Goal: Information Seeking & Learning: Learn about a topic

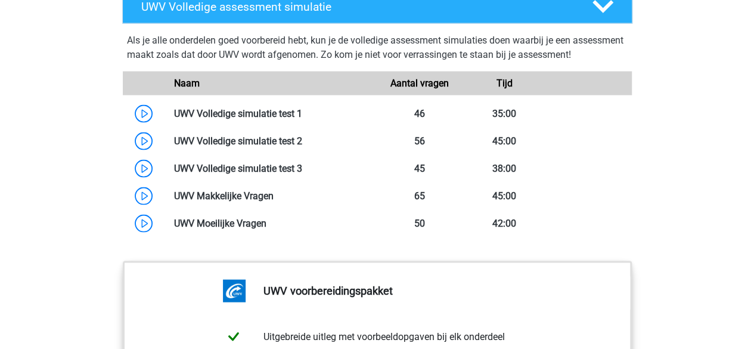
scroll to position [1146, 0]
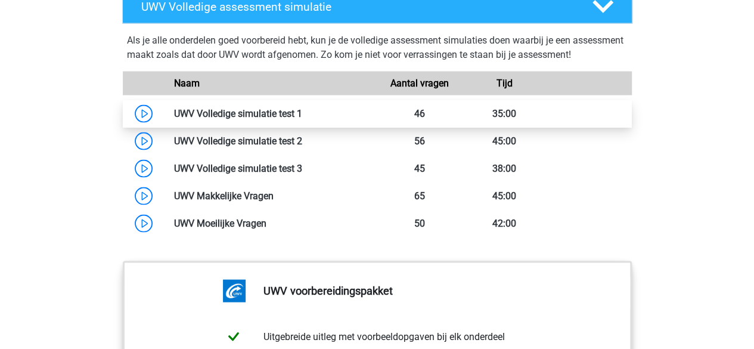
click at [302, 119] on link at bounding box center [302, 113] width 0 height 11
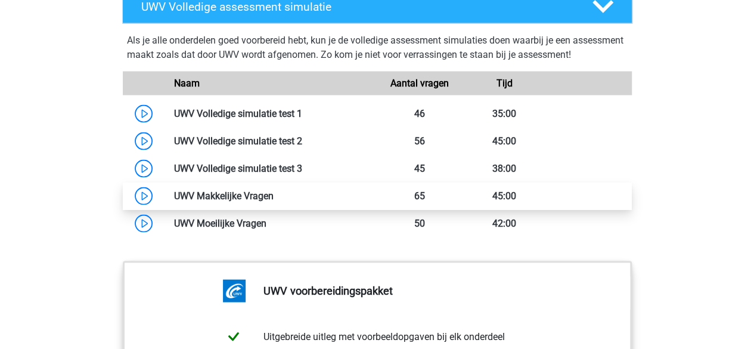
click at [274, 202] on link at bounding box center [274, 195] width 0 height 11
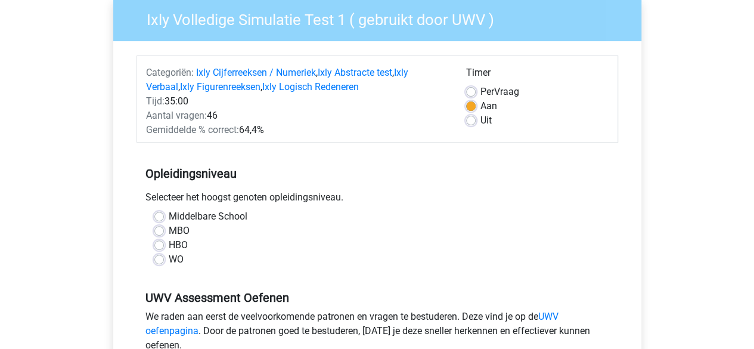
scroll to position [100, 0]
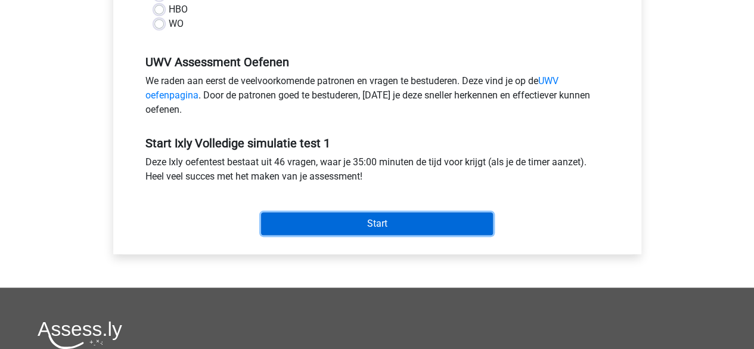
click at [377, 220] on input "Start" at bounding box center [377, 223] width 232 height 23
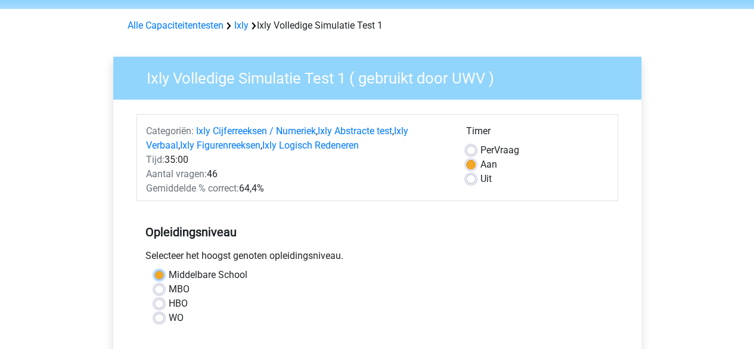
scroll to position [40, 0]
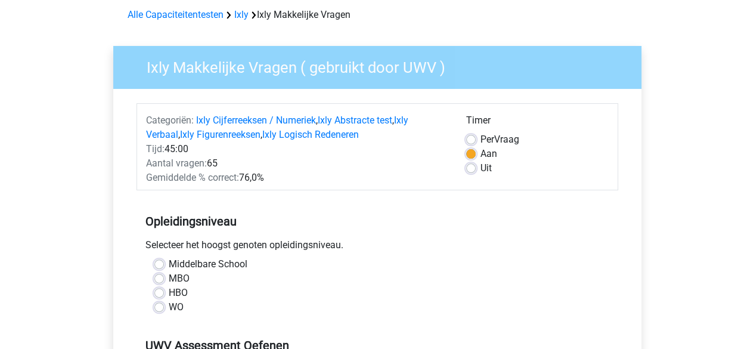
scroll to position [54, 0]
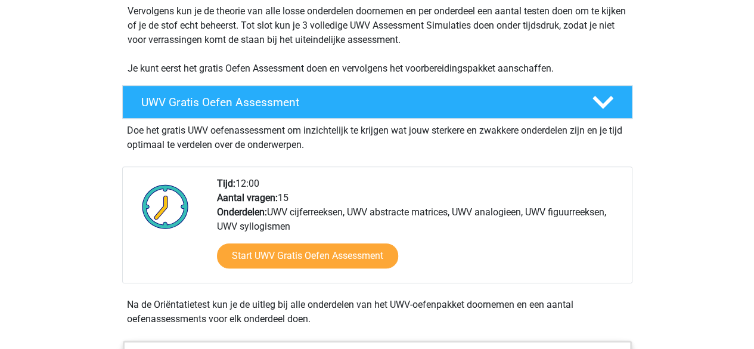
scroll to position [262, 0]
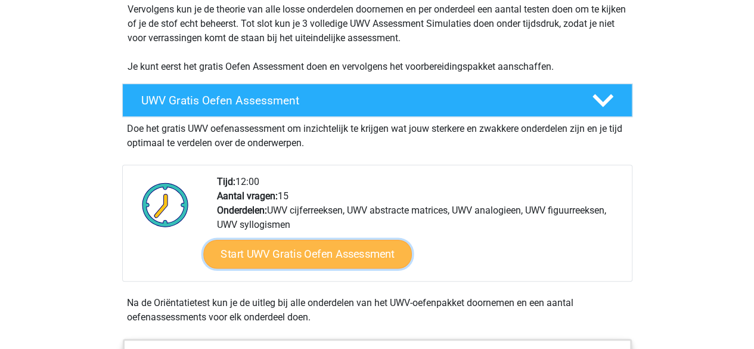
click at [228, 264] on link "Start UWV Gratis Oefen Assessment" at bounding box center [307, 254] width 209 height 29
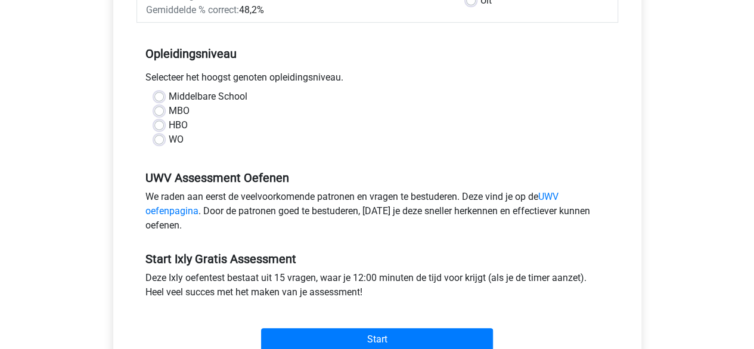
scroll to position [221, 0]
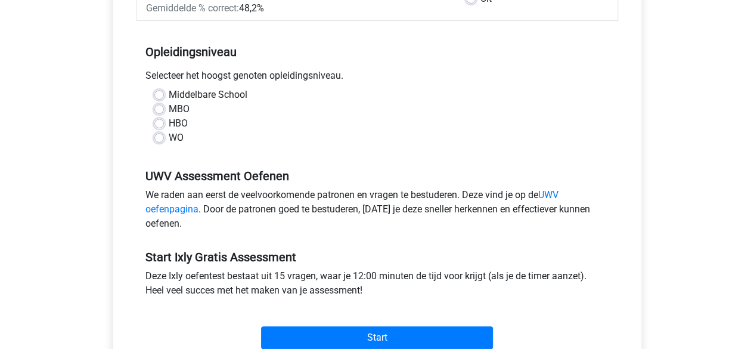
click at [169, 122] on label "HBO" at bounding box center [178, 123] width 19 height 14
click at [159, 122] on input "HBO" at bounding box center [159, 122] width 10 height 12
radio input "true"
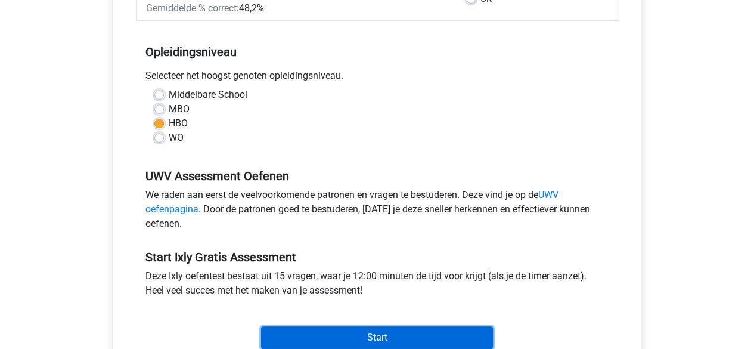
click at [330, 336] on input "Start" at bounding box center [377, 337] width 232 height 23
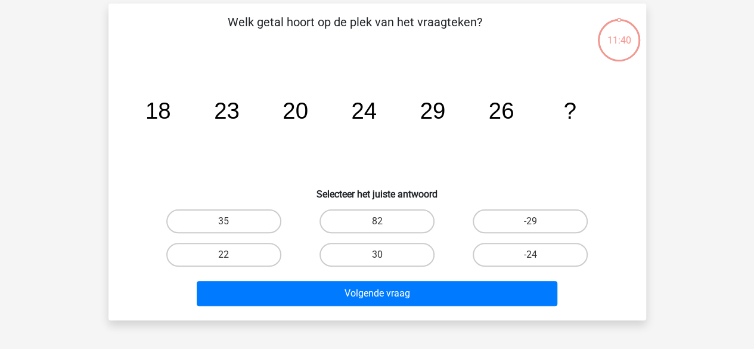
scroll to position [53, 0]
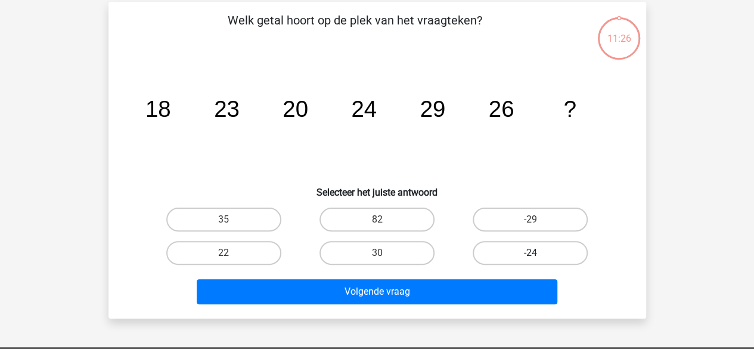
click at [524, 252] on label "-24" at bounding box center [530, 253] width 115 height 24
click at [531, 253] on input "-24" at bounding box center [535, 257] width 8 height 8
radio input "true"
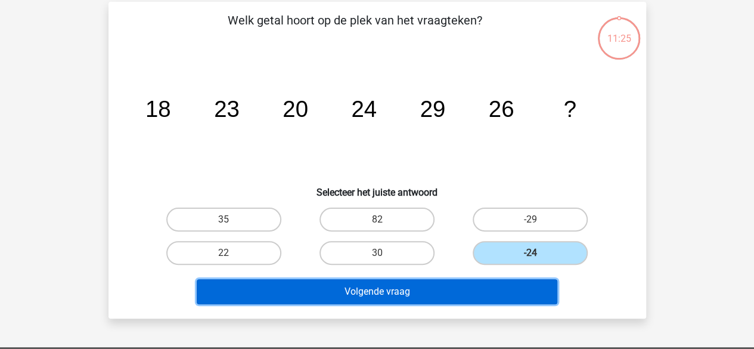
click at [398, 293] on button "Volgende vraag" at bounding box center [377, 291] width 361 height 25
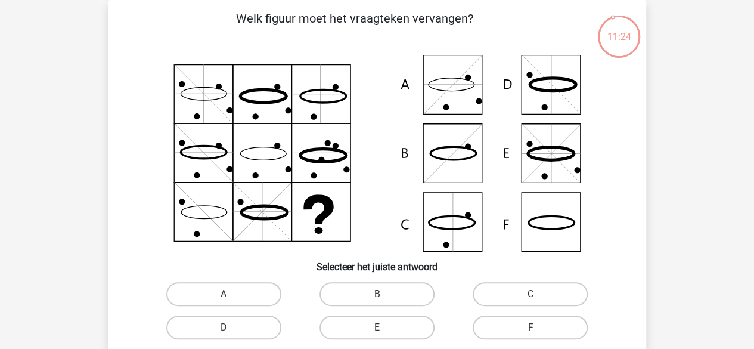
scroll to position [62, 0]
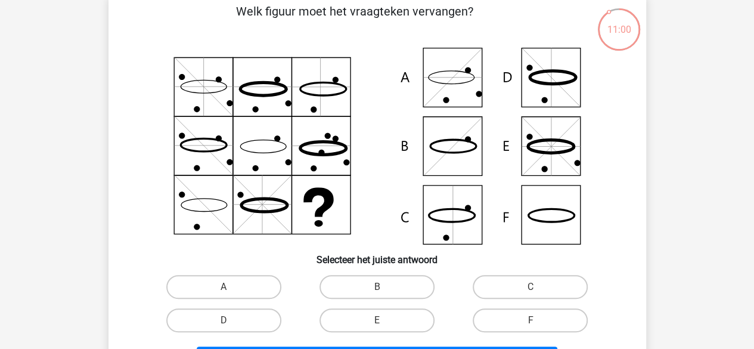
click at [460, 137] on icon at bounding box center [377, 146] width 481 height 197
click at [363, 284] on label "B" at bounding box center [377, 287] width 115 height 24
click at [377, 287] on input "B" at bounding box center [381, 291] width 8 height 8
radio input "true"
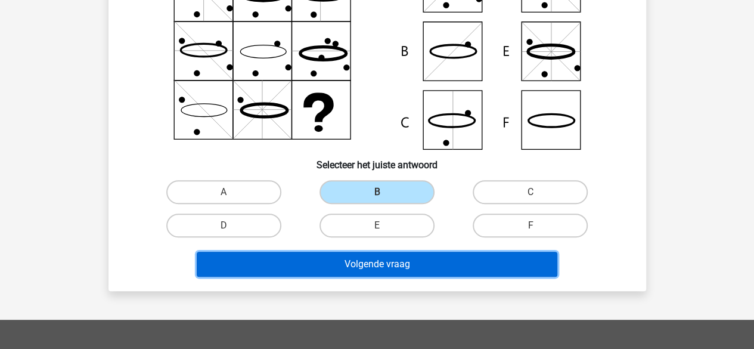
click at [513, 265] on button "Volgende vraag" at bounding box center [377, 264] width 361 height 25
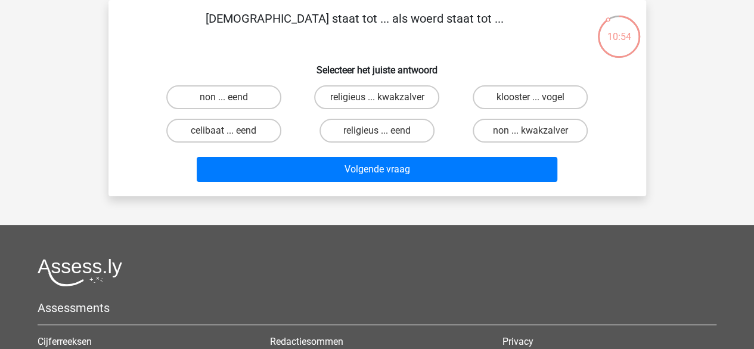
scroll to position [0, 0]
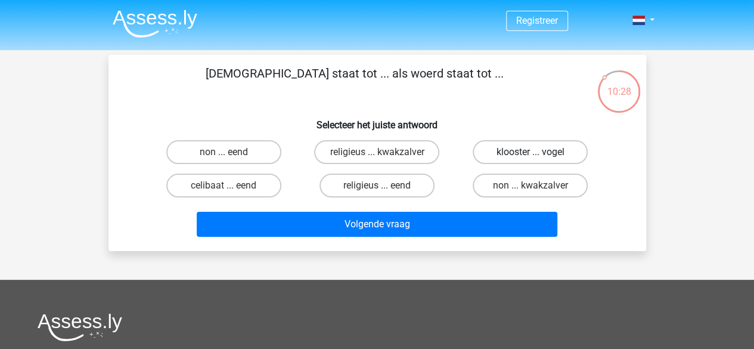
click at [503, 157] on label "klooster ... vogel" at bounding box center [530, 152] width 115 height 24
click at [531, 157] on input "klooster ... vogel" at bounding box center [535, 156] width 8 height 8
radio input "true"
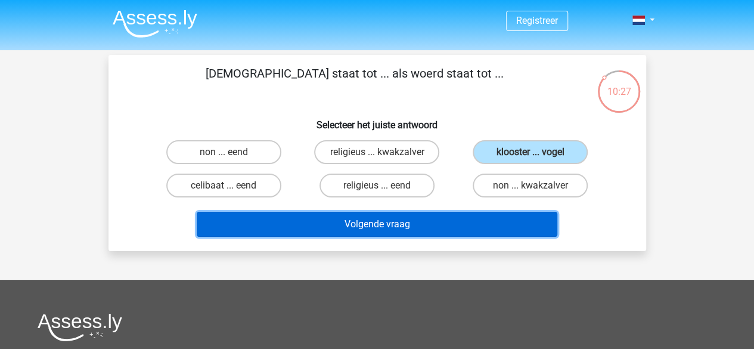
click at [446, 225] on button "Volgende vraag" at bounding box center [377, 224] width 361 height 25
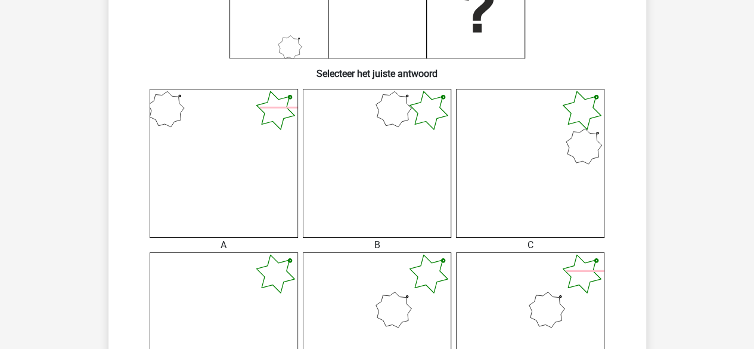
scroll to position [249, 0]
click at [545, 191] on icon at bounding box center [530, 162] width 148 height 148
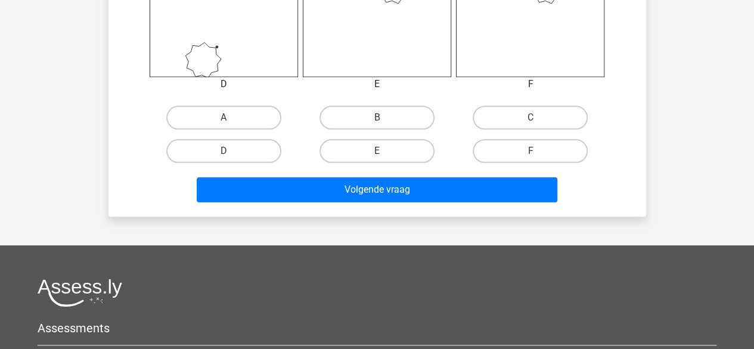
scroll to position [590, 0]
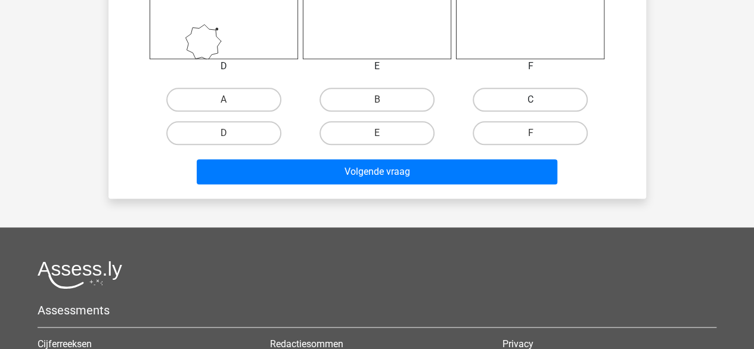
click at [517, 95] on label "C" at bounding box center [530, 100] width 115 height 24
click at [531, 100] on input "C" at bounding box center [535, 104] width 8 height 8
radio input "true"
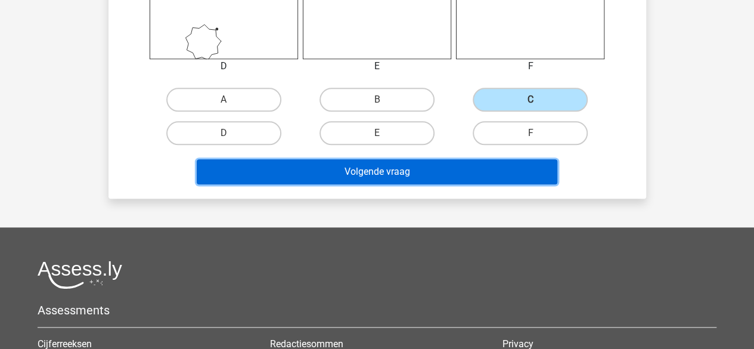
click at [400, 171] on button "Volgende vraag" at bounding box center [377, 171] width 361 height 25
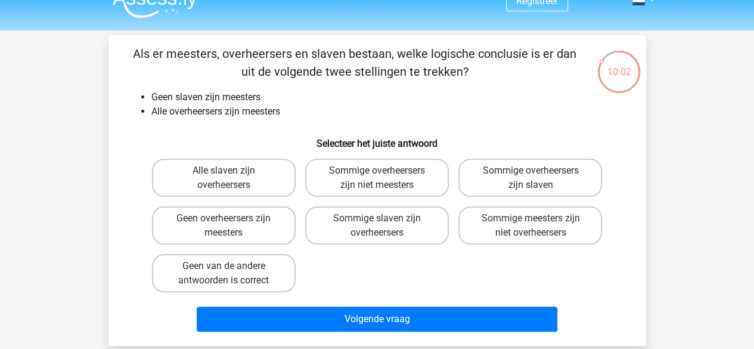
scroll to position [19, 0]
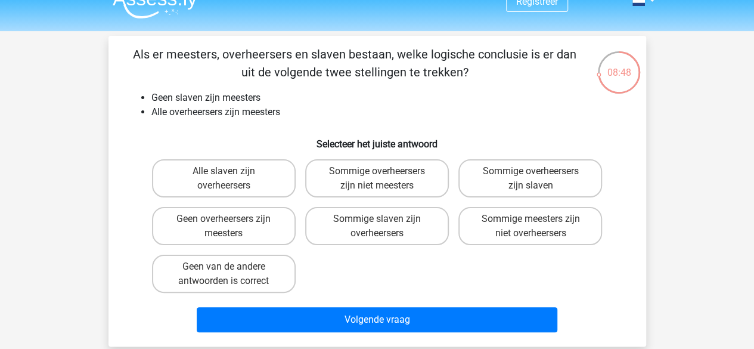
click at [380, 223] on input "Sommige slaven zijn overheersers" at bounding box center [381, 223] width 8 height 8
radio input "true"
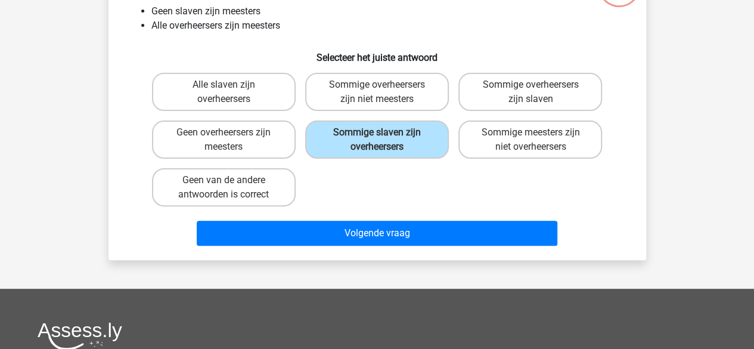
scroll to position [106, 0]
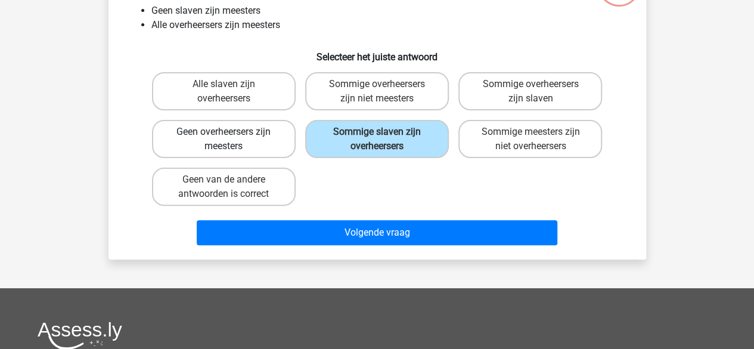
click at [208, 143] on label "Geen overheersers zijn meesters" at bounding box center [224, 139] width 144 height 38
click at [224, 140] on input "Geen overheersers zijn meesters" at bounding box center [228, 136] width 8 height 8
radio input "true"
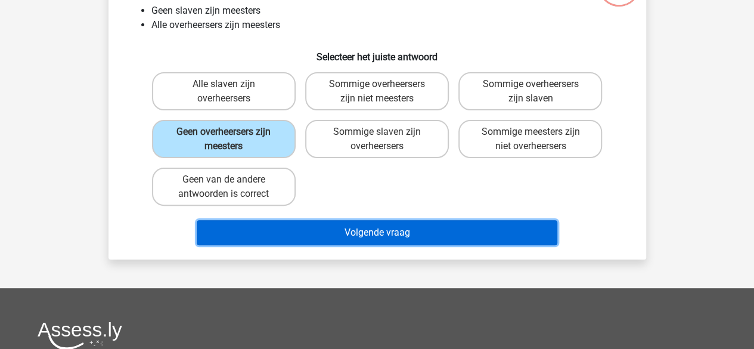
click at [361, 238] on button "Volgende vraag" at bounding box center [377, 232] width 361 height 25
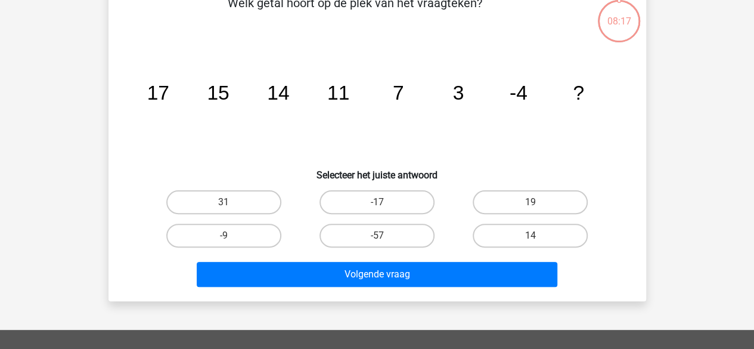
scroll to position [55, 0]
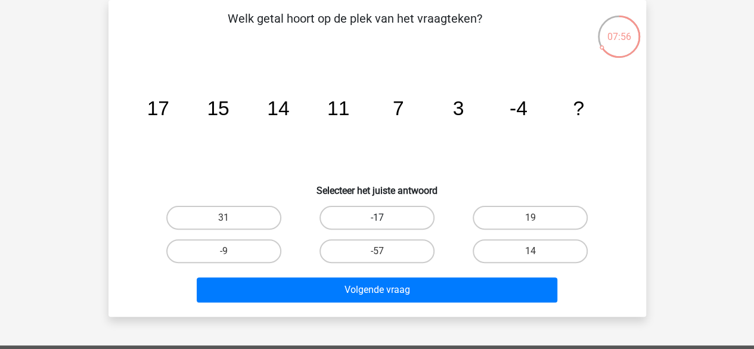
click at [408, 212] on label "-17" at bounding box center [377, 218] width 115 height 24
click at [385, 218] on input "-17" at bounding box center [381, 222] width 8 height 8
radio input "true"
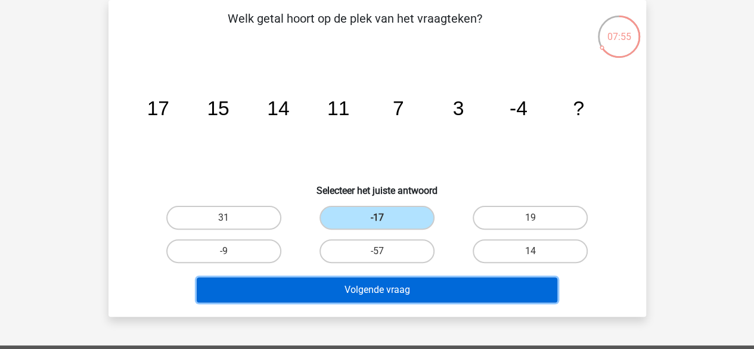
click at [423, 289] on button "Volgende vraag" at bounding box center [377, 289] width 361 height 25
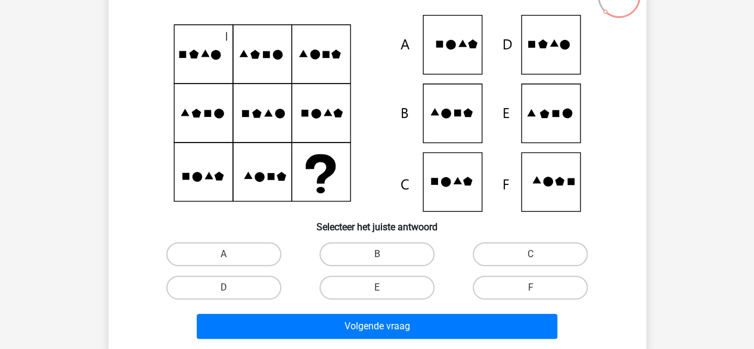
scroll to position [100, 0]
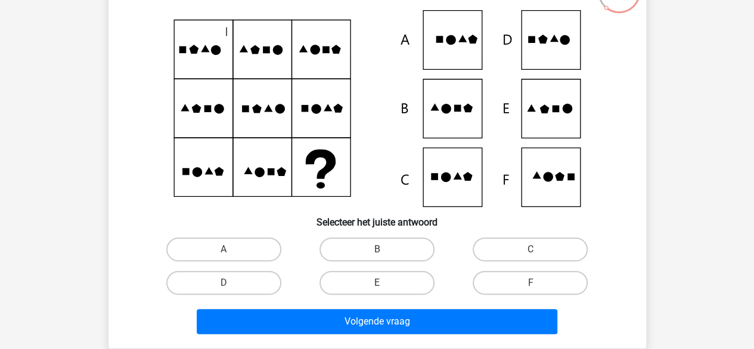
click at [547, 170] on icon at bounding box center [377, 108] width 481 height 197
click at [403, 247] on label "B" at bounding box center [377, 249] width 115 height 24
click at [385, 249] on input "B" at bounding box center [381, 253] width 8 height 8
radio input "true"
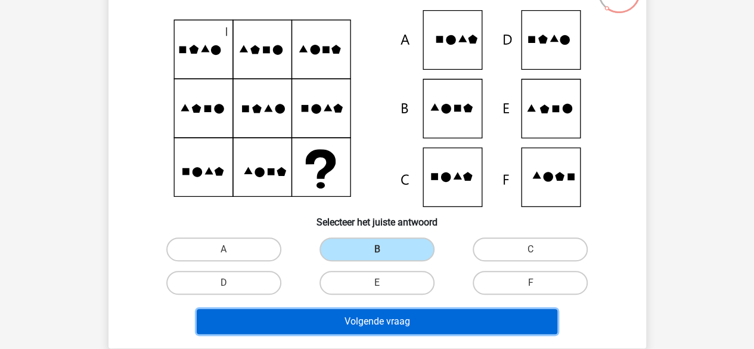
click at [420, 323] on button "Volgende vraag" at bounding box center [377, 321] width 361 height 25
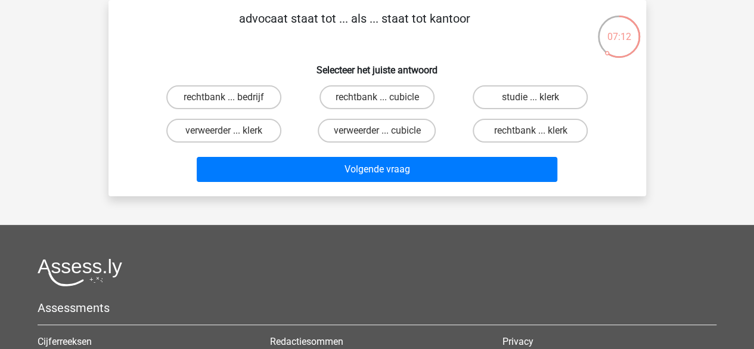
scroll to position [24, 0]
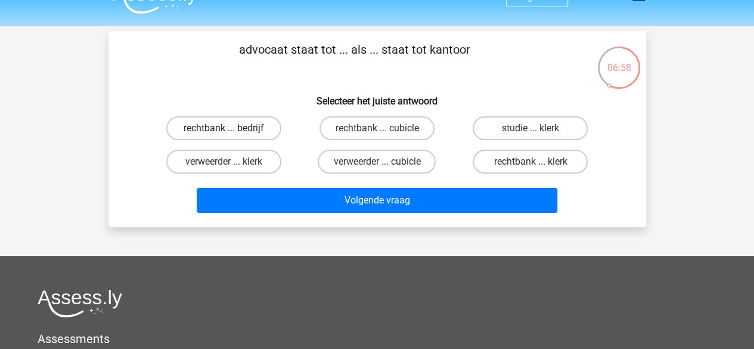
click at [218, 122] on label "rechtbank ... bedrijf" at bounding box center [223, 128] width 115 height 24
click at [224, 128] on input "rechtbank ... bedrijf" at bounding box center [228, 132] width 8 height 8
radio input "true"
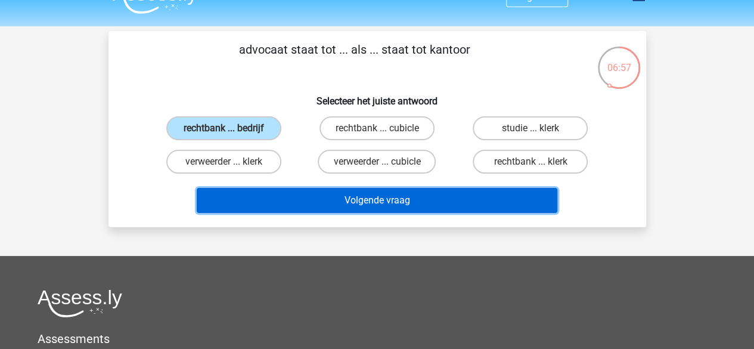
click at [388, 207] on button "Volgende vraag" at bounding box center [377, 200] width 361 height 25
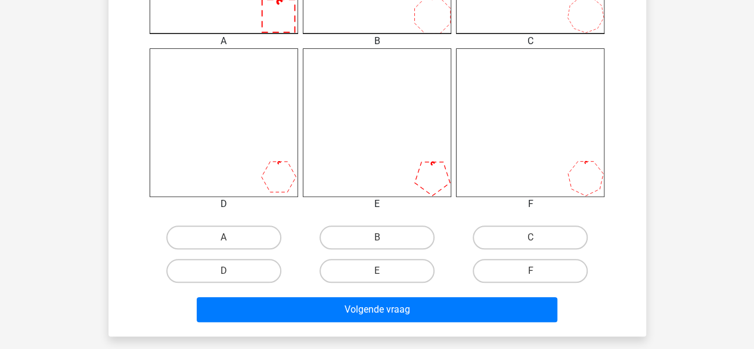
scroll to position [453, 0]
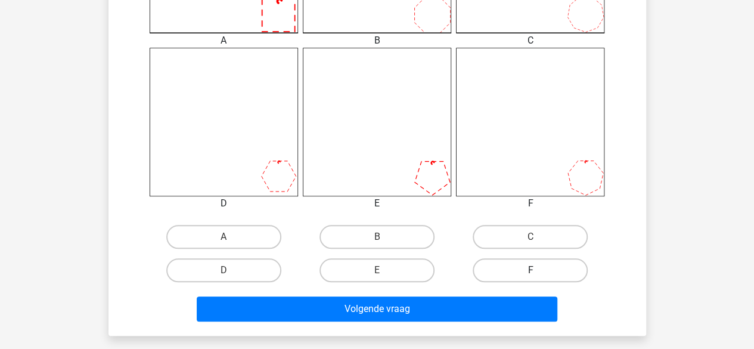
click at [523, 262] on label "F" at bounding box center [530, 270] width 115 height 24
click at [531, 270] on input "F" at bounding box center [535, 274] width 8 height 8
radio input "true"
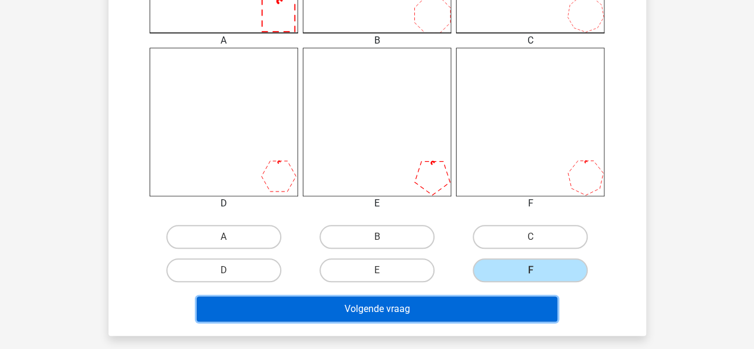
click at [488, 301] on button "Volgende vraag" at bounding box center [377, 308] width 361 height 25
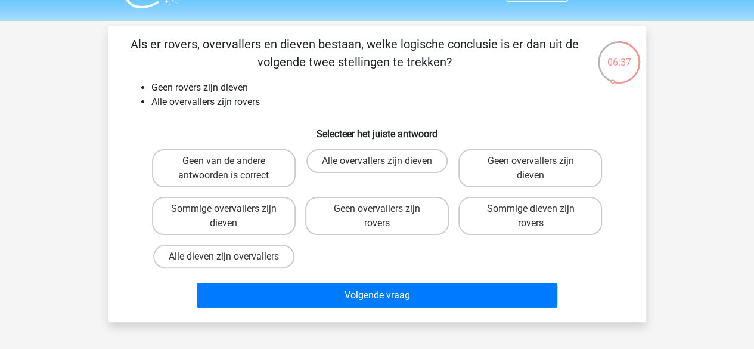
scroll to position [29, 0]
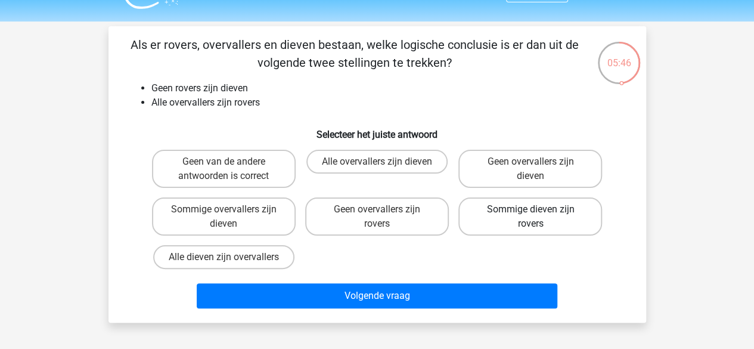
click at [479, 225] on label "Sommige dieven zijn rovers" at bounding box center [531, 216] width 144 height 38
click at [531, 217] on input "Sommige dieven zijn rovers" at bounding box center [535, 213] width 8 height 8
radio input "true"
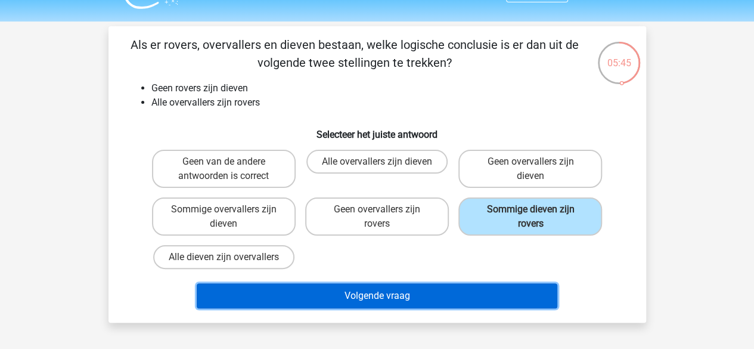
click at [401, 306] on button "Volgende vraag" at bounding box center [377, 295] width 361 height 25
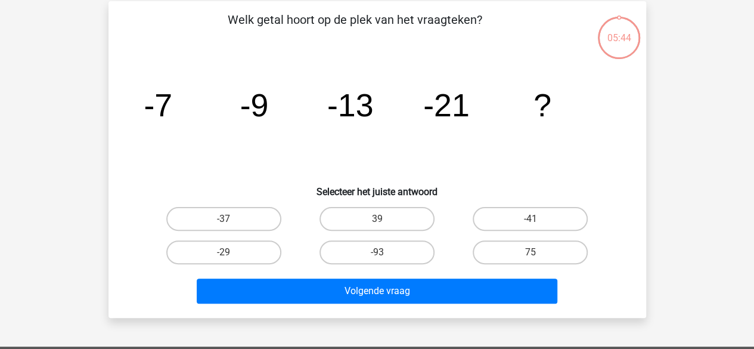
scroll to position [55, 0]
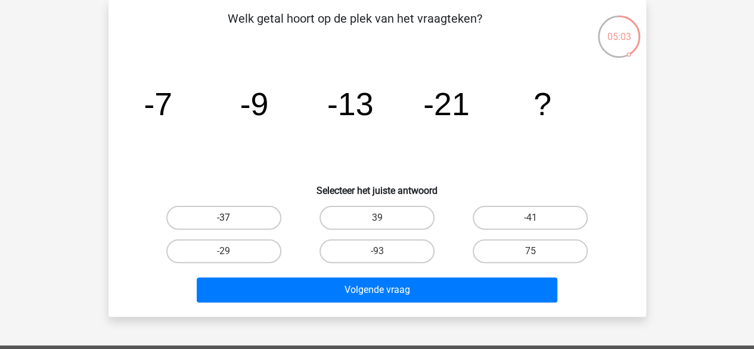
click at [258, 219] on label "-37" at bounding box center [223, 218] width 115 height 24
click at [231, 219] on input "-37" at bounding box center [228, 222] width 8 height 8
radio input "true"
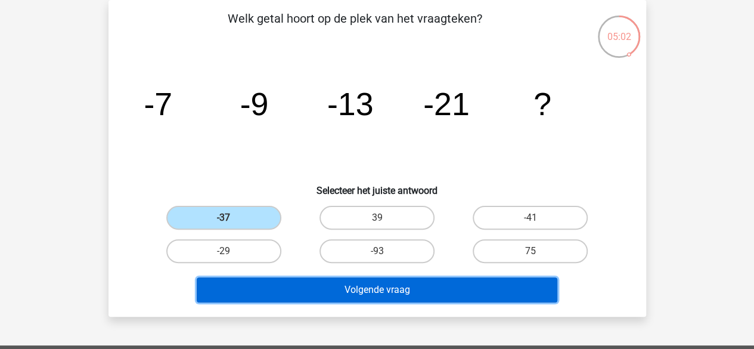
click at [376, 285] on button "Volgende vraag" at bounding box center [377, 289] width 361 height 25
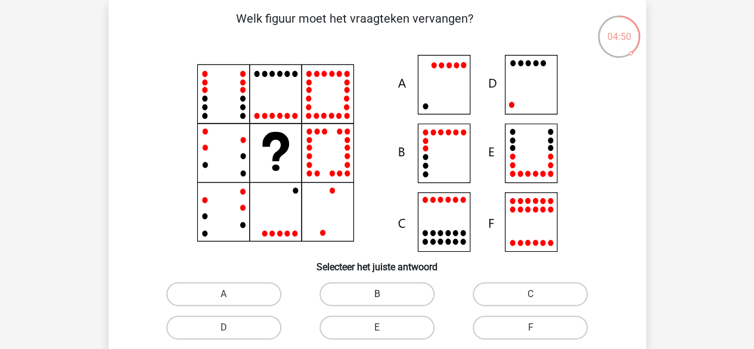
click at [395, 295] on label "B" at bounding box center [377, 294] width 115 height 24
click at [385, 295] on input "B" at bounding box center [381, 298] width 8 height 8
radio input "true"
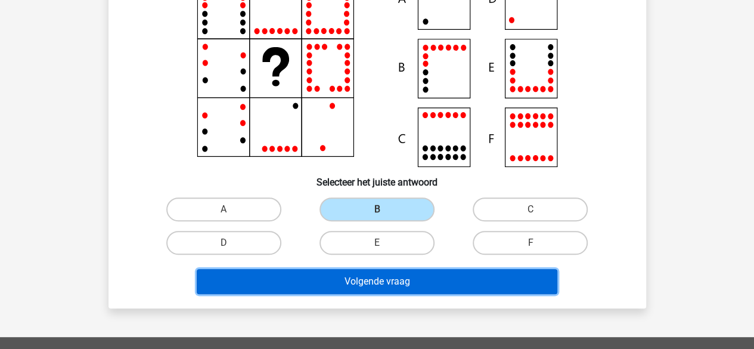
click at [403, 288] on button "Volgende vraag" at bounding box center [377, 281] width 361 height 25
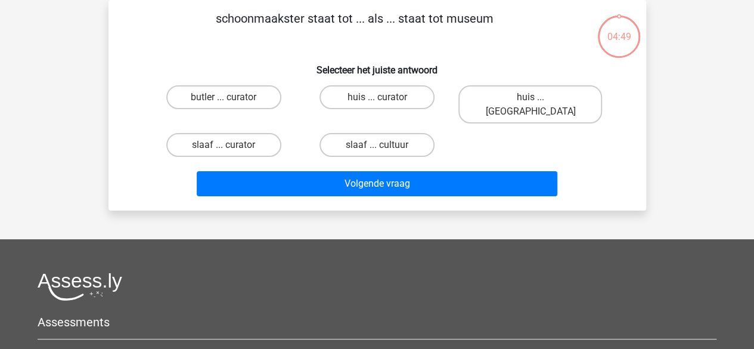
scroll to position [0, 0]
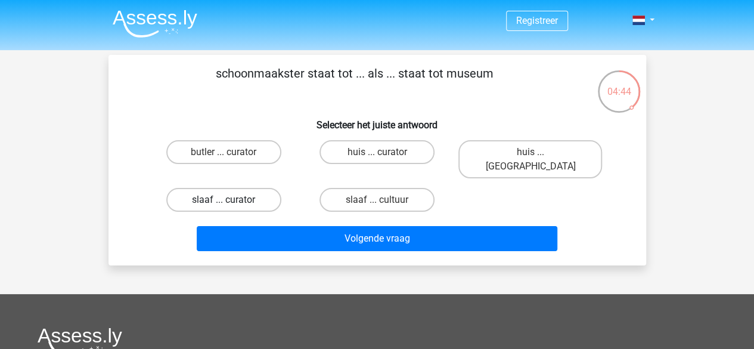
click at [249, 188] on label "slaaf ... curator" at bounding box center [223, 200] width 115 height 24
click at [231, 200] on input "slaaf ... curator" at bounding box center [228, 204] width 8 height 8
radio input "true"
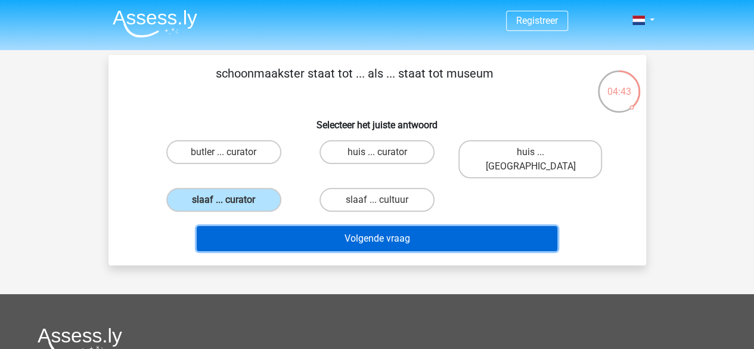
click at [371, 226] on button "Volgende vraag" at bounding box center [377, 238] width 361 height 25
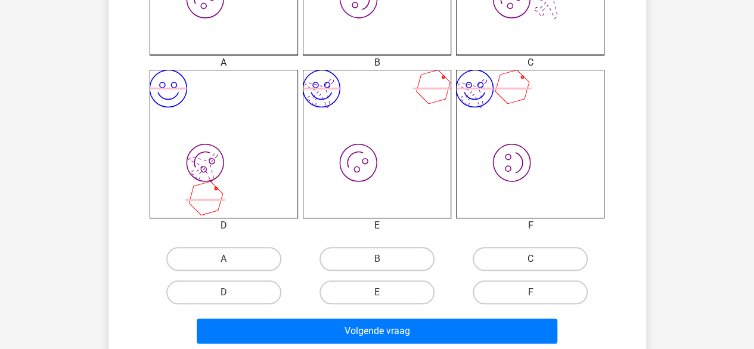
scroll to position [433, 0]
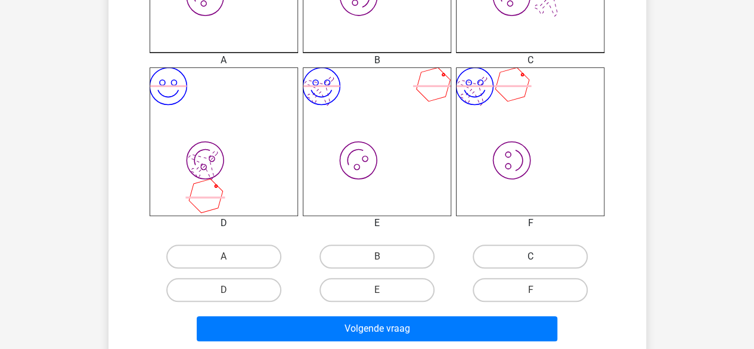
click at [547, 265] on label "C" at bounding box center [530, 256] width 115 height 24
click at [538, 264] on input "C" at bounding box center [535, 260] width 8 height 8
radio input "true"
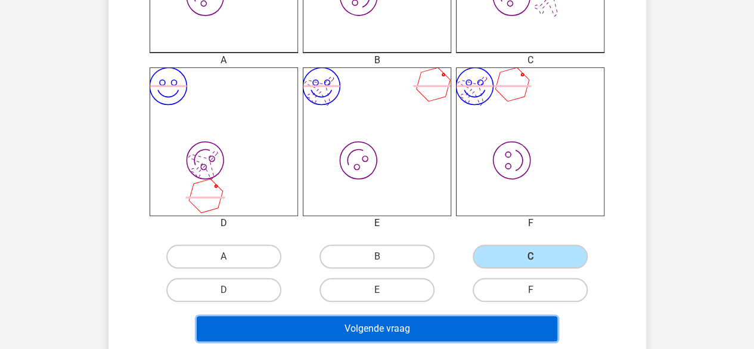
click at [494, 328] on button "Volgende vraag" at bounding box center [377, 328] width 361 height 25
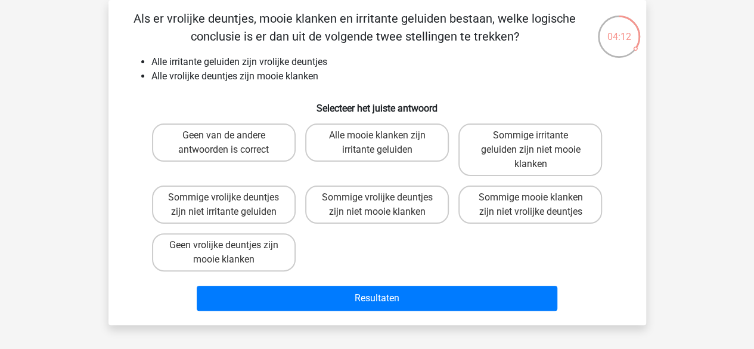
scroll to position [34, 0]
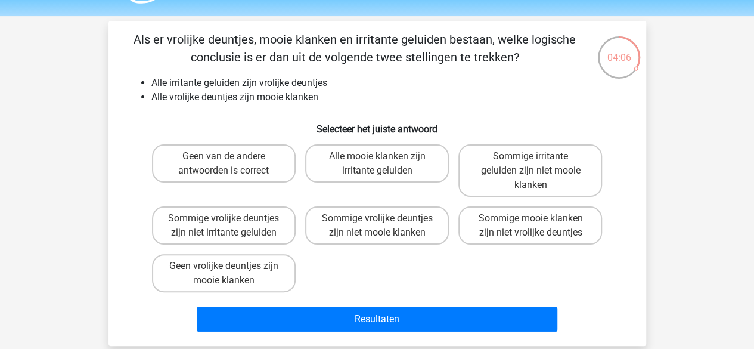
click at [382, 220] on input "Sommige vrolijke deuntjes zijn niet mooie klanken" at bounding box center [381, 222] width 8 height 8
radio input "true"
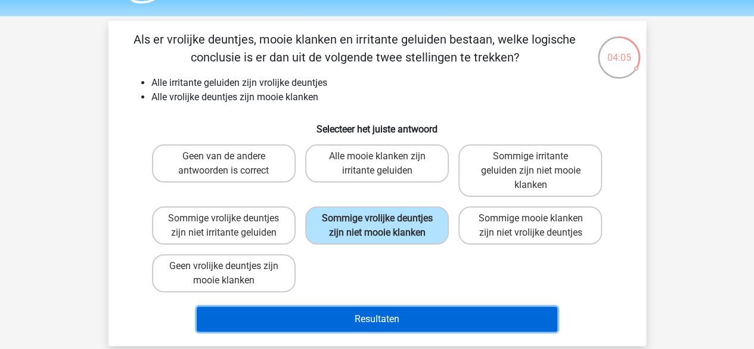
click at [382, 323] on button "Resultaten" at bounding box center [377, 319] width 361 height 25
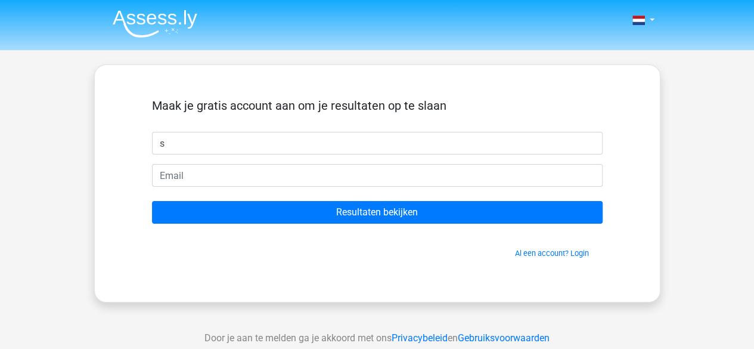
type input "[PERSON_NAME]"
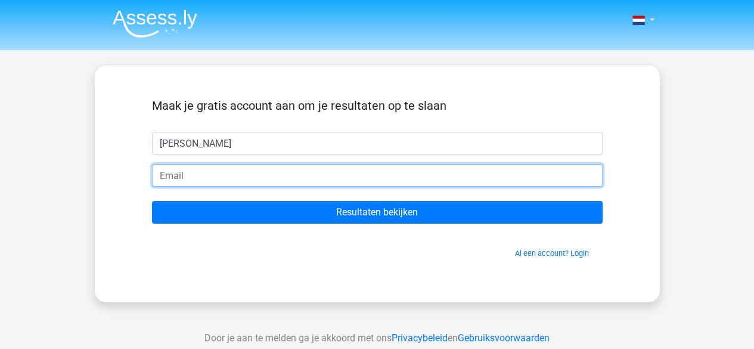
click at [219, 180] on input "email" at bounding box center [377, 175] width 451 height 23
type input "[PERSON_NAME][EMAIL_ADDRESS][DOMAIN_NAME]"
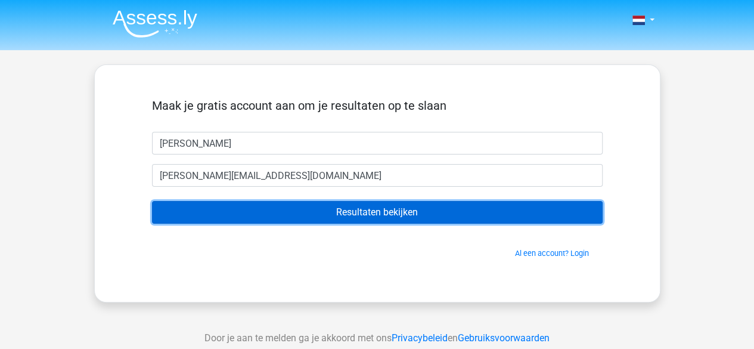
click at [307, 215] on input "Resultaten bekijken" at bounding box center [377, 212] width 451 height 23
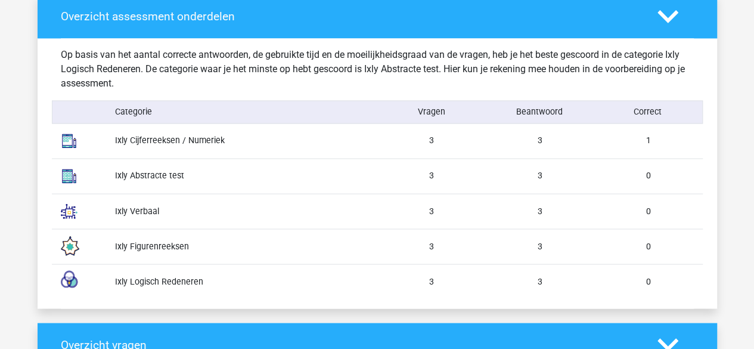
scroll to position [942, 0]
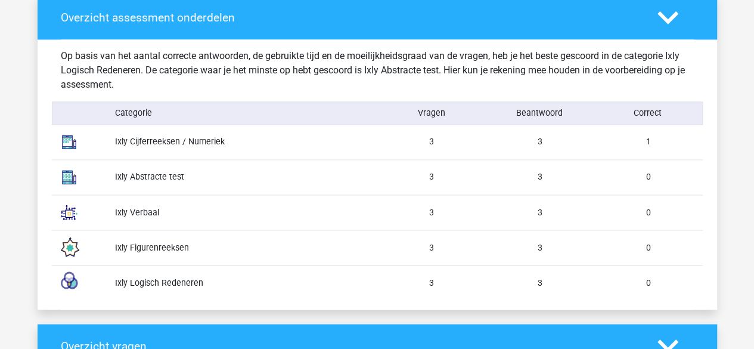
click at [78, 134] on img at bounding box center [69, 142] width 30 height 30
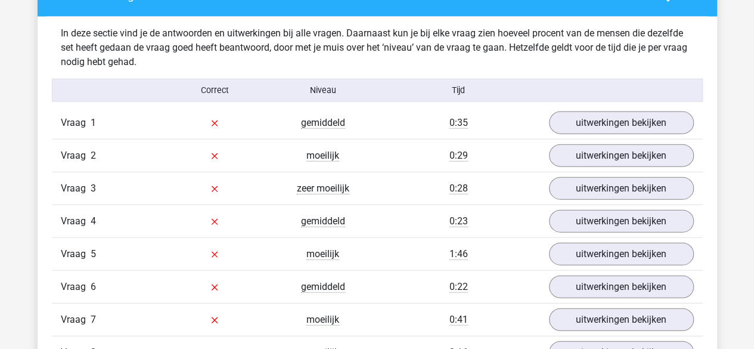
scroll to position [1317, 0]
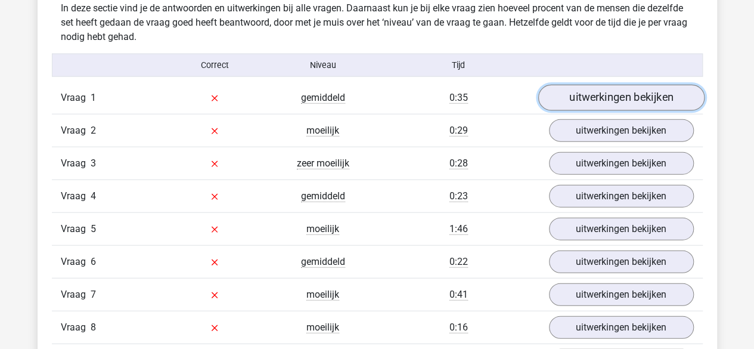
click at [618, 97] on link "uitwerkingen bekijken" at bounding box center [621, 98] width 166 height 26
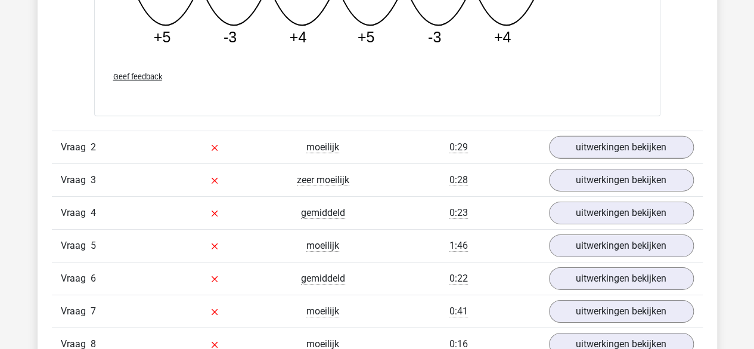
scroll to position [1824, 0]
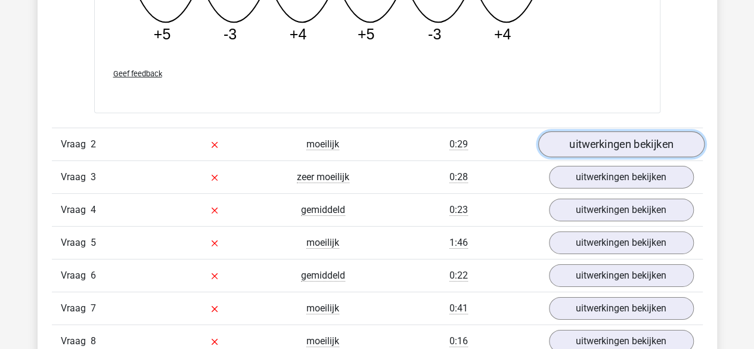
click at [613, 136] on link "uitwerkingen bekijken" at bounding box center [621, 144] width 166 height 26
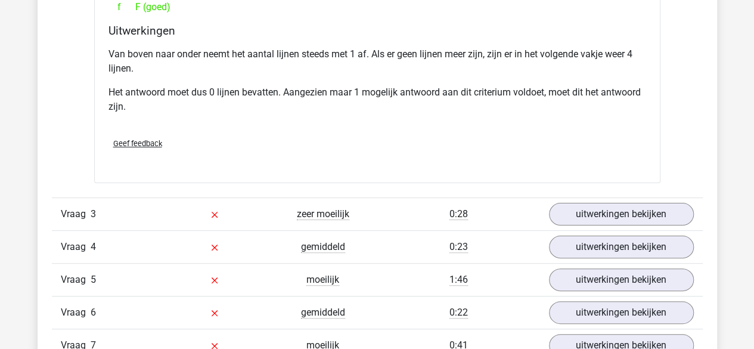
scroll to position [2307, 0]
click at [575, 213] on link "uitwerkingen bekijken" at bounding box center [621, 213] width 166 height 26
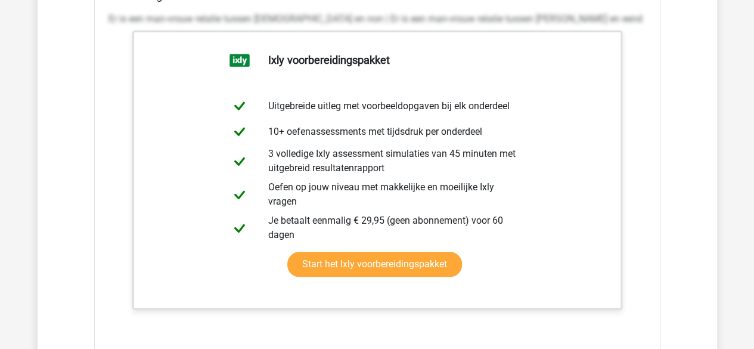
scroll to position [2698, 0]
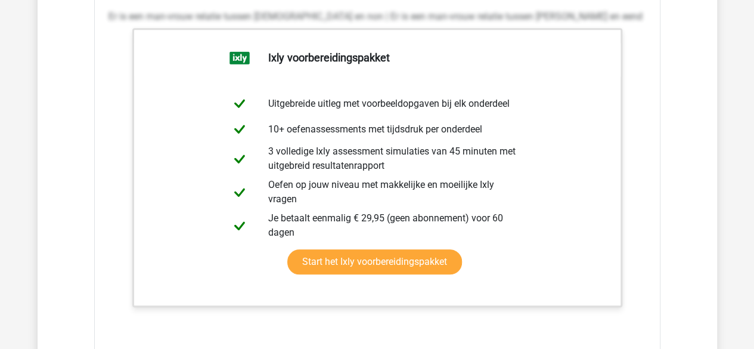
click at [655, 146] on div "monnik staat tot ... als woerd staat tot ... a non | eend (goed) b religieus | …" at bounding box center [377, 134] width 567 height 565
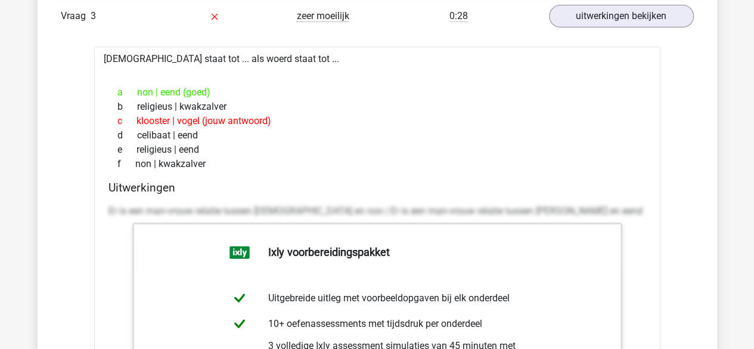
scroll to position [2503, 0]
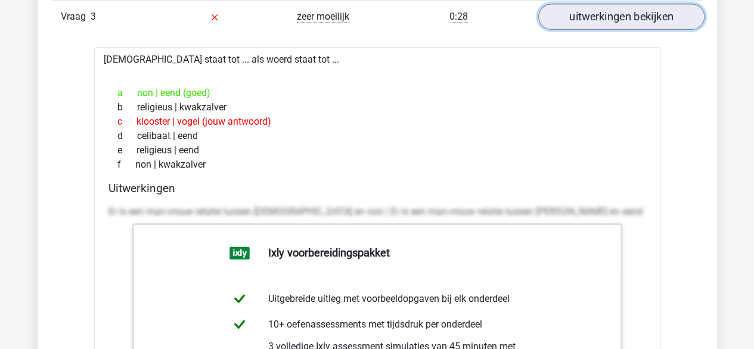
click at [571, 13] on link "uitwerkingen bekijken" at bounding box center [621, 17] width 166 height 26
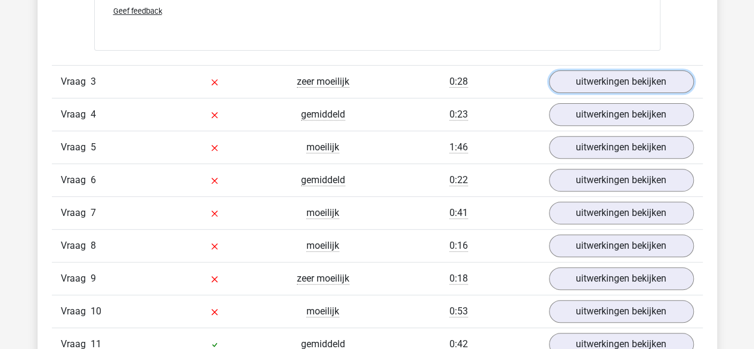
scroll to position [2437, 0]
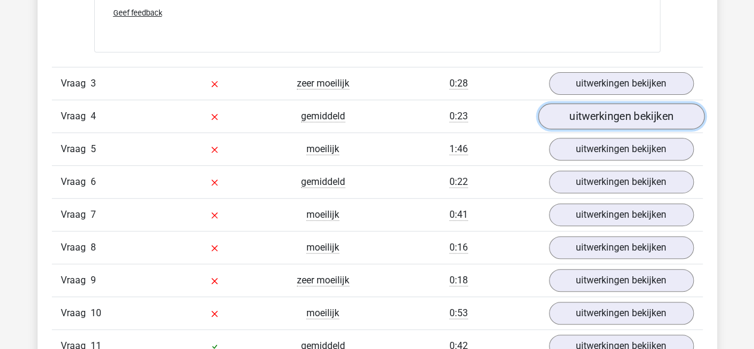
click at [569, 107] on link "uitwerkingen bekijken" at bounding box center [621, 116] width 166 height 26
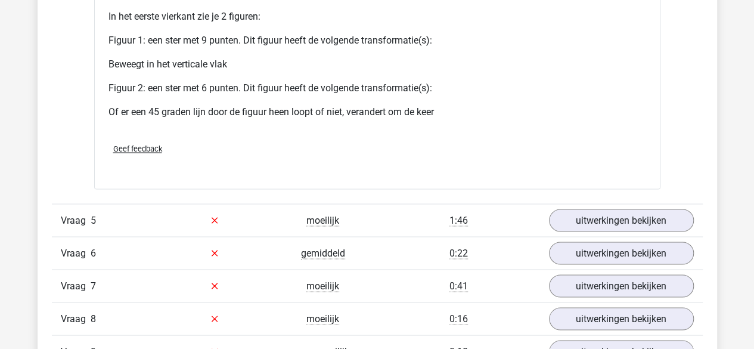
scroll to position [3234, 0]
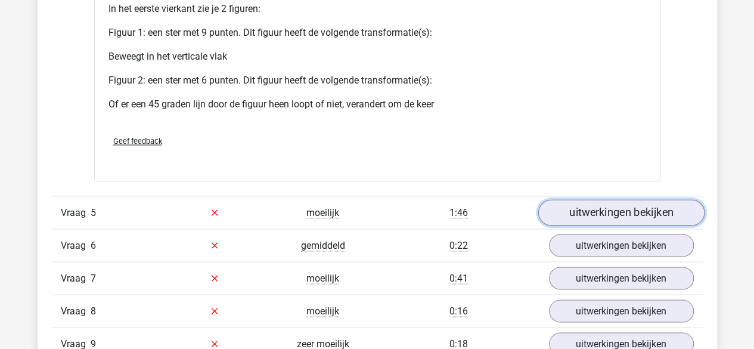
click at [589, 211] on link "uitwerkingen bekijken" at bounding box center [621, 212] width 166 height 26
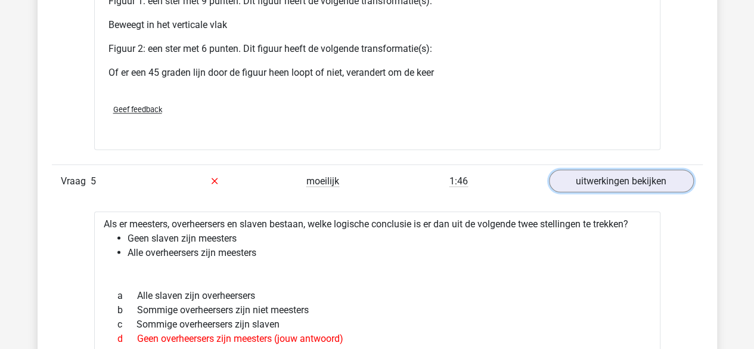
scroll to position [3251, 0]
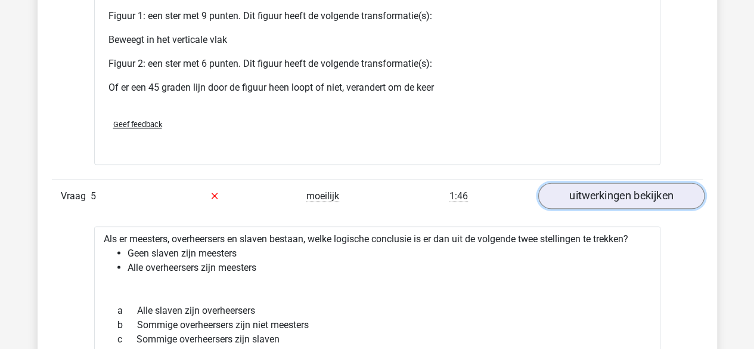
click at [561, 187] on link "uitwerkingen bekijken" at bounding box center [621, 195] width 166 height 26
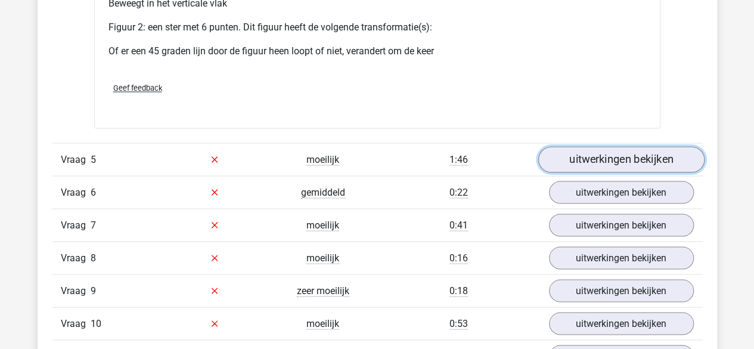
scroll to position [3288, 0]
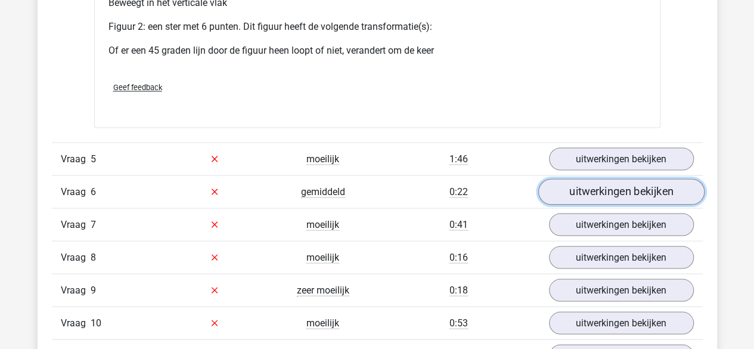
click at [570, 184] on link "uitwerkingen bekijken" at bounding box center [621, 191] width 166 height 26
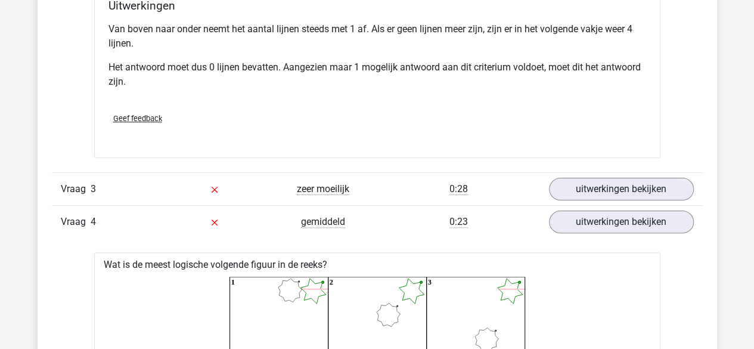
scroll to position [2330, 0]
click at [592, 220] on link "uitwerkingen bekijken" at bounding box center [621, 222] width 166 height 26
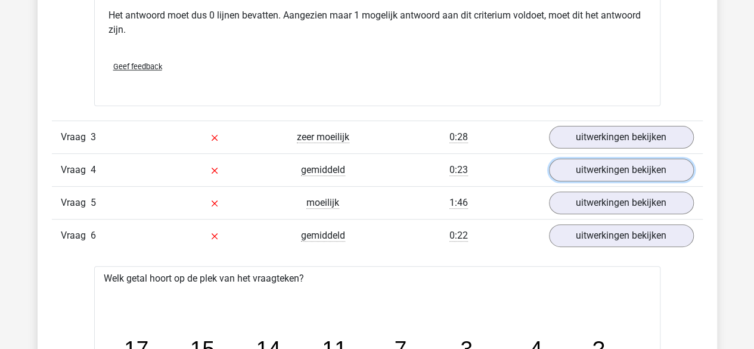
scroll to position [2394, 0]
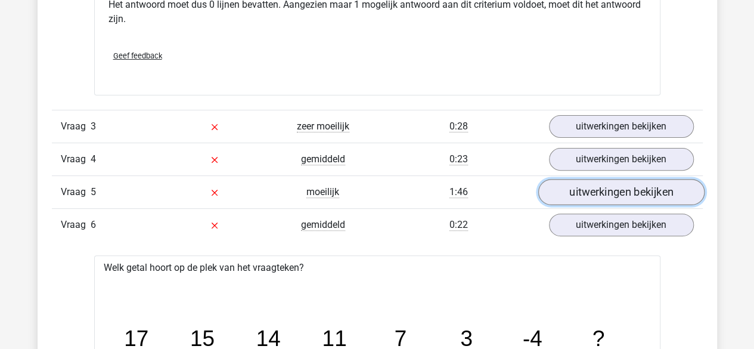
click at [575, 187] on link "uitwerkingen bekijken" at bounding box center [621, 192] width 166 height 26
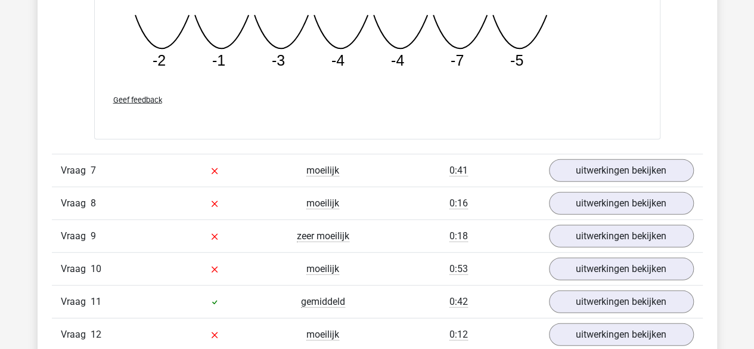
scroll to position [3694, 0]
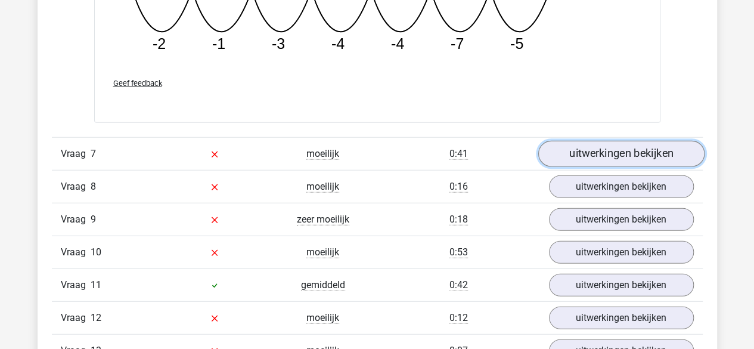
click at [568, 145] on link "uitwerkingen bekijken" at bounding box center [621, 154] width 166 height 26
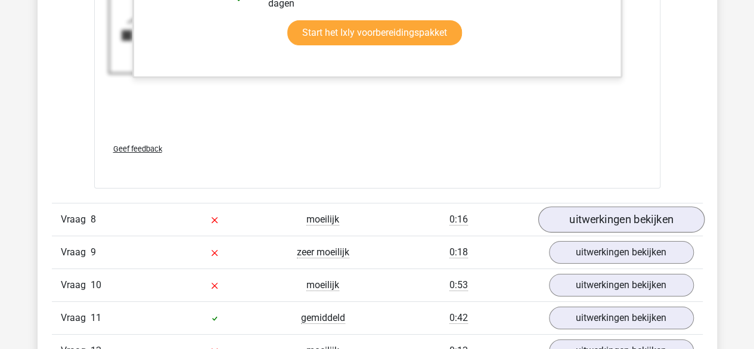
scroll to position [4453, 0]
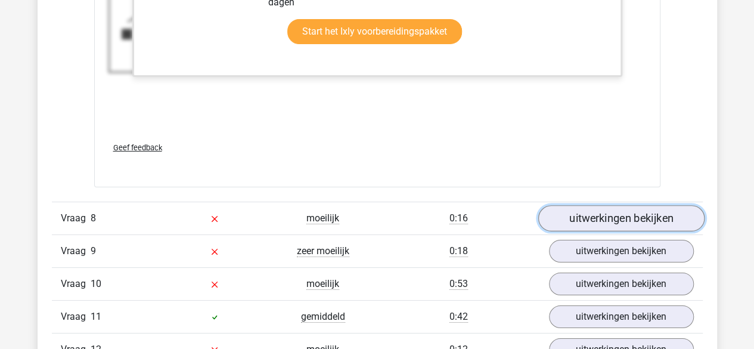
click at [574, 210] on link "uitwerkingen bekijken" at bounding box center [621, 219] width 166 height 26
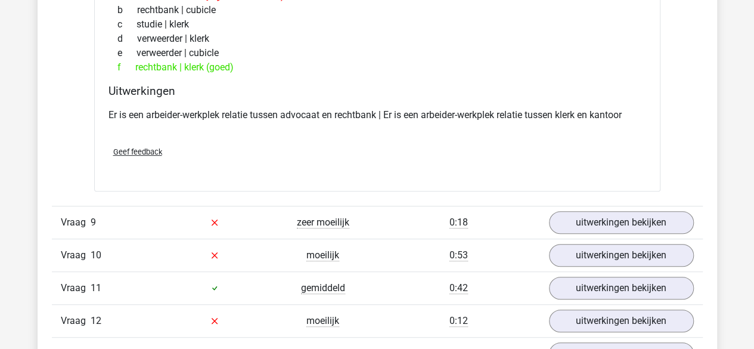
scroll to position [4755, 0]
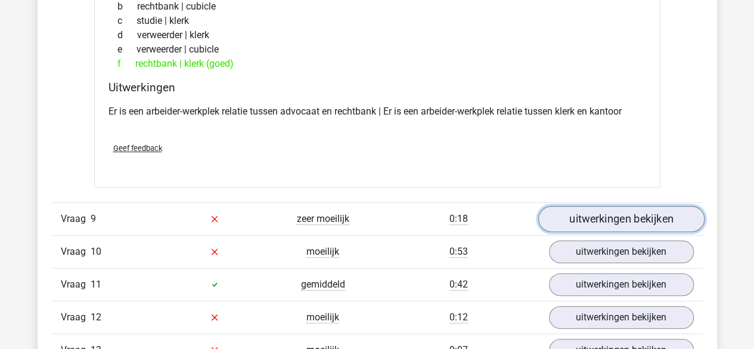
click at [562, 214] on link "uitwerkingen bekijken" at bounding box center [621, 219] width 166 height 26
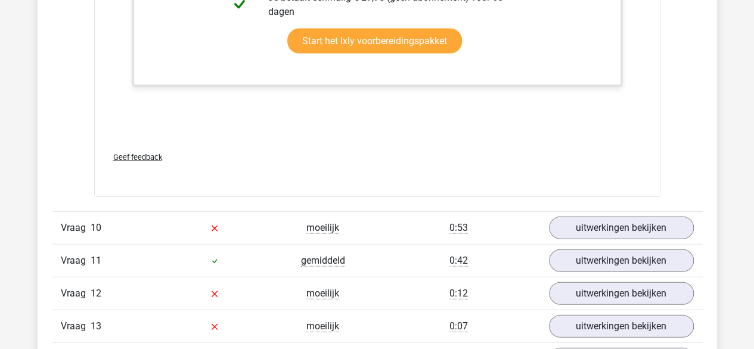
scroll to position [5891, 0]
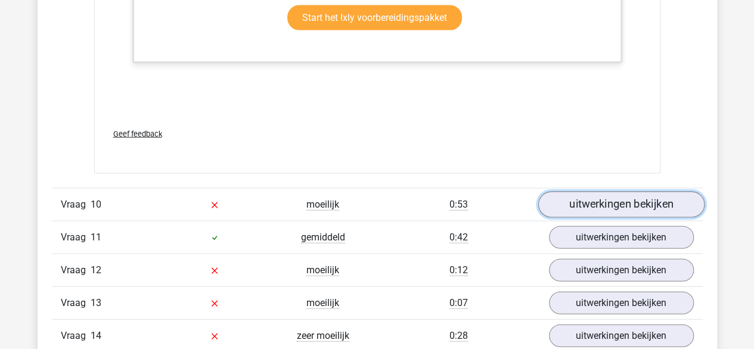
click at [578, 200] on link "uitwerkingen bekijken" at bounding box center [621, 204] width 166 height 26
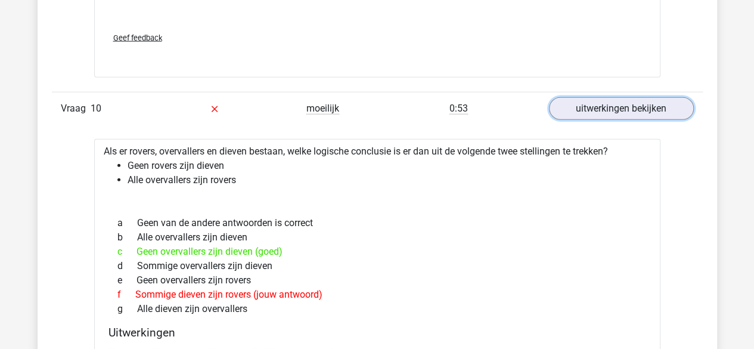
scroll to position [5988, 0]
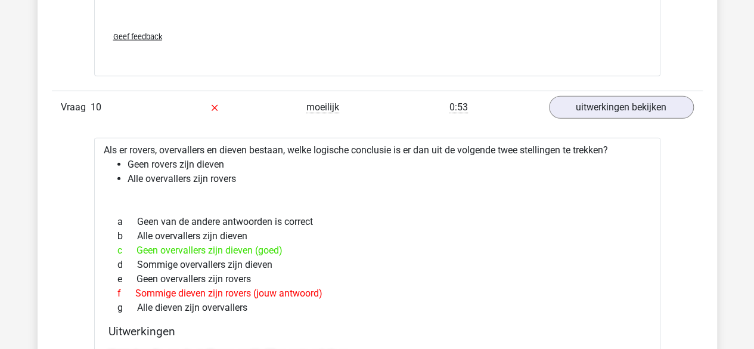
click at [627, 258] on div "d Sommige overvallers zijn dieven" at bounding box center [378, 265] width 538 height 14
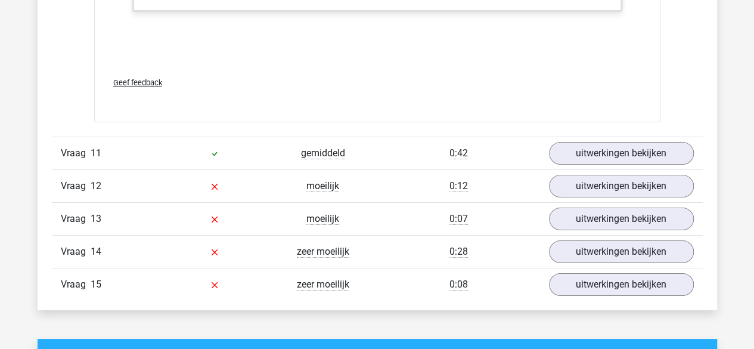
scroll to position [6592, 0]
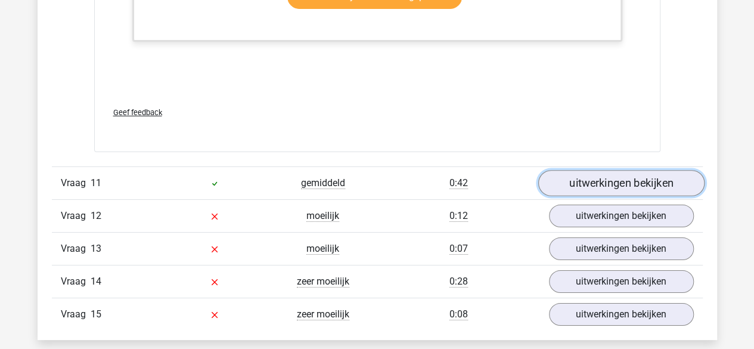
click at [569, 170] on link "uitwerkingen bekijken" at bounding box center [621, 183] width 166 height 26
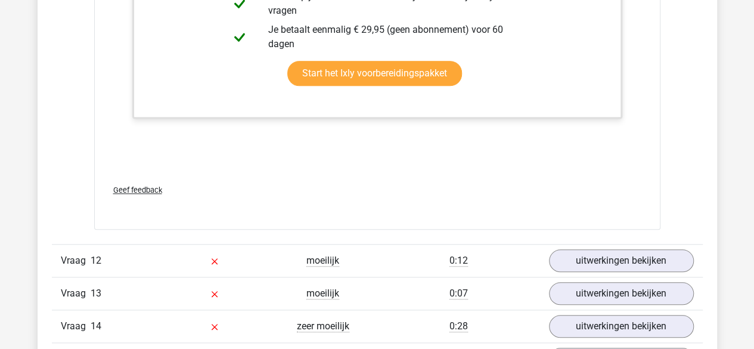
scroll to position [7276, 0]
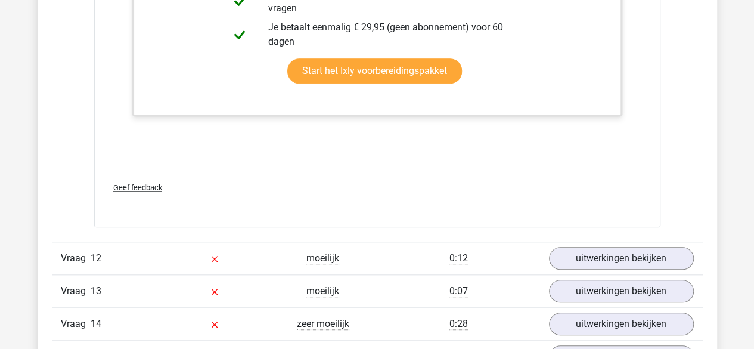
click at [568, 261] on div "Vraag 12 moeilijk 0:12 uitwerkingen bekijken" at bounding box center [377, 258] width 651 height 33
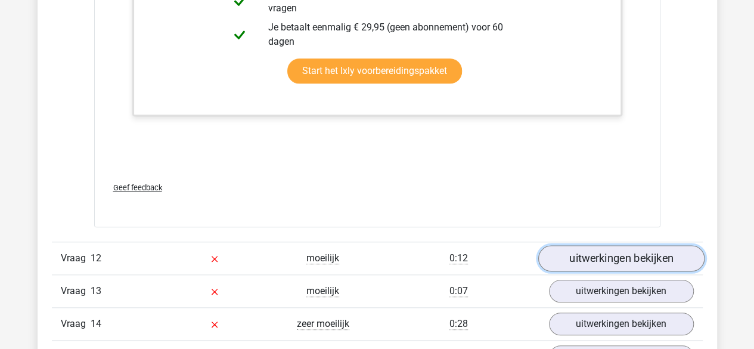
click at [563, 245] on link "uitwerkingen bekijken" at bounding box center [621, 258] width 166 height 26
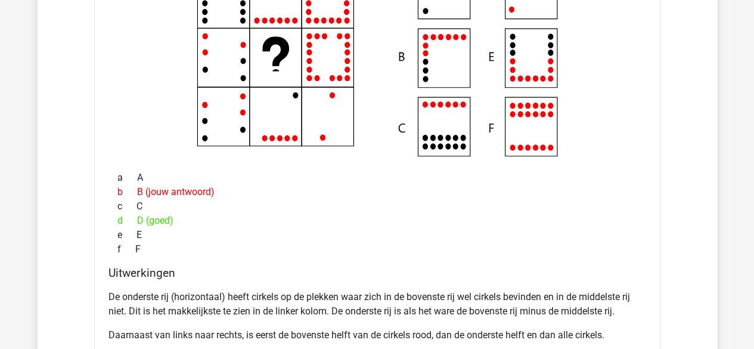
scroll to position [7496, 0]
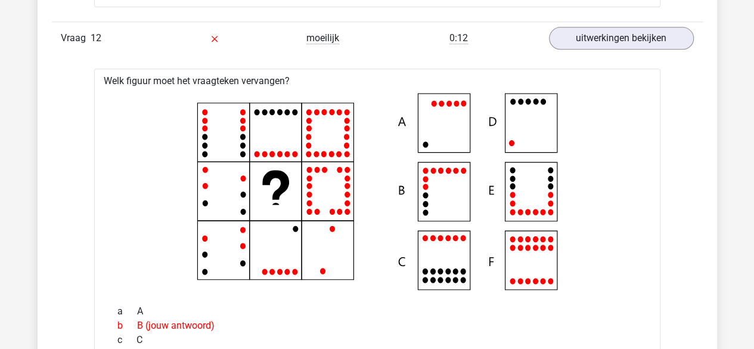
click at [625, 206] on icon at bounding box center [377, 191] width 528 height 197
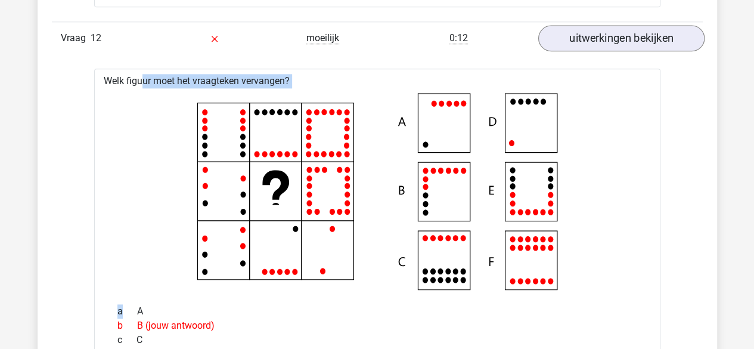
drag, startPoint x: 625, startPoint y: 206, endPoint x: 587, endPoint y: 21, distance: 189.3
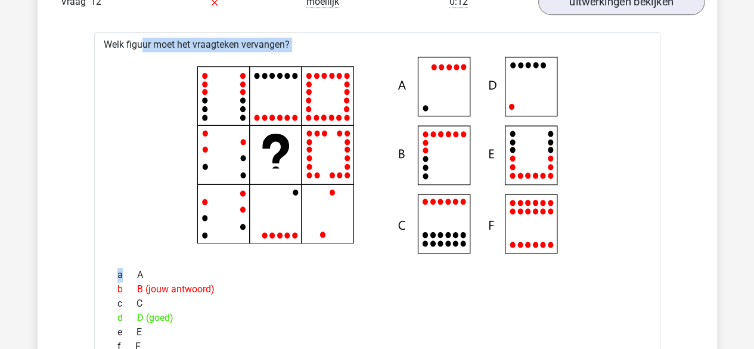
scroll to position [7535, 0]
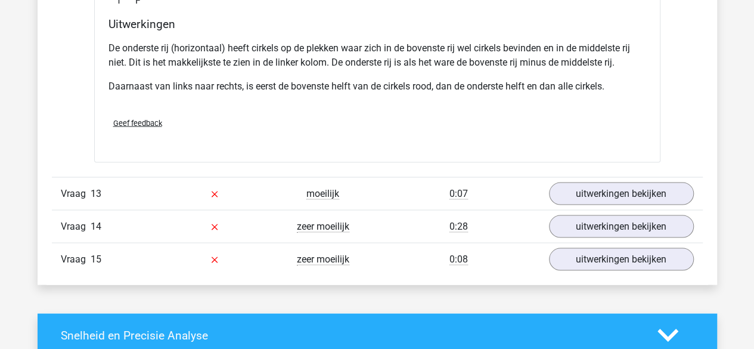
scroll to position [7880, 0]
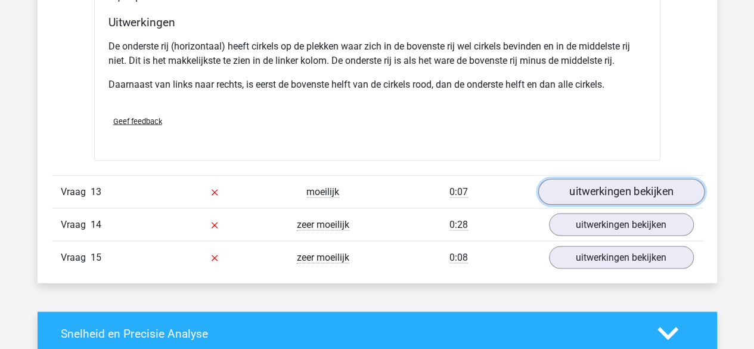
click at [572, 178] on link "uitwerkingen bekijken" at bounding box center [621, 191] width 166 height 26
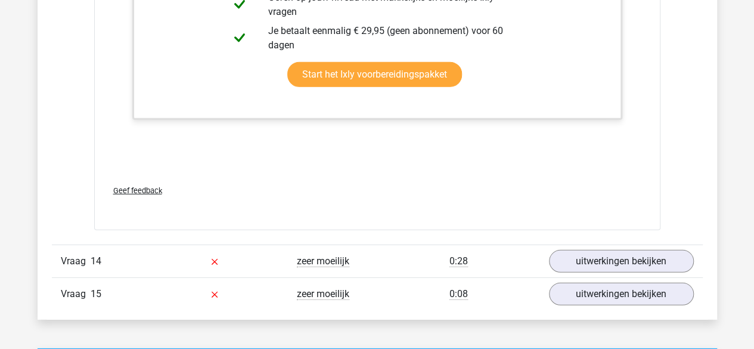
scroll to position [8429, 0]
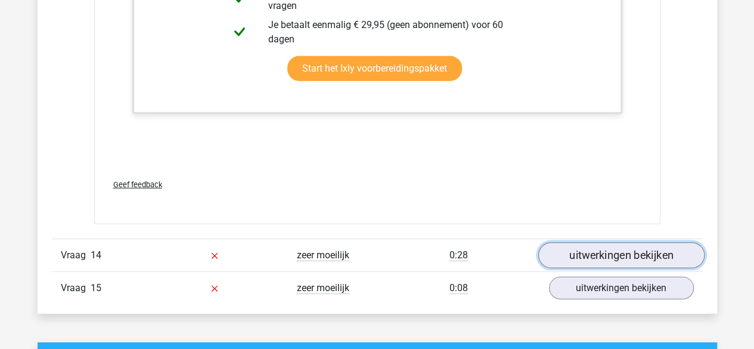
click at [577, 243] on link "uitwerkingen bekijken" at bounding box center [621, 255] width 166 height 26
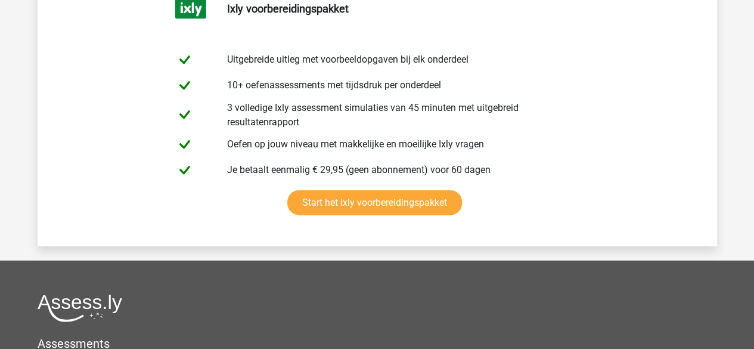
scroll to position [10453, 0]
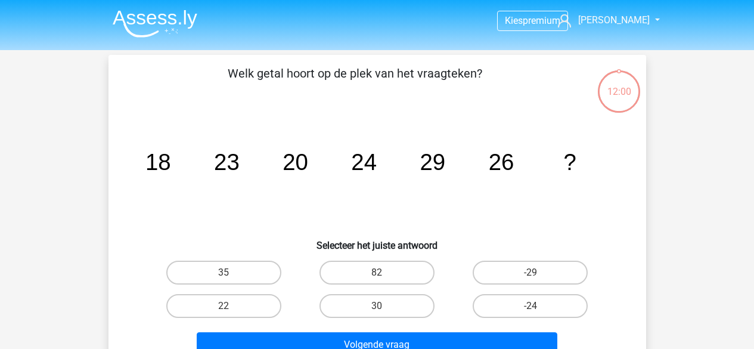
scroll to position [34, 0]
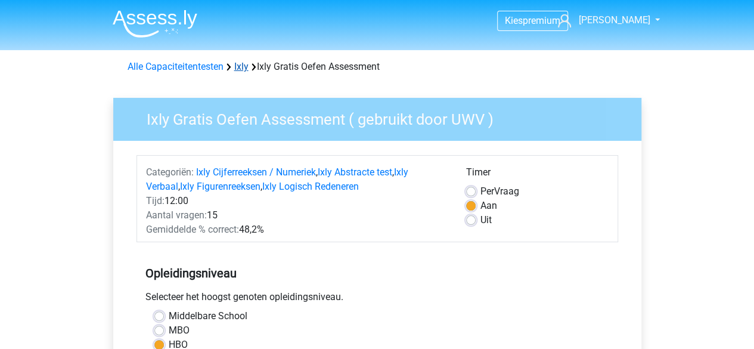
click at [242, 67] on link "Ixly" at bounding box center [241, 66] width 14 height 11
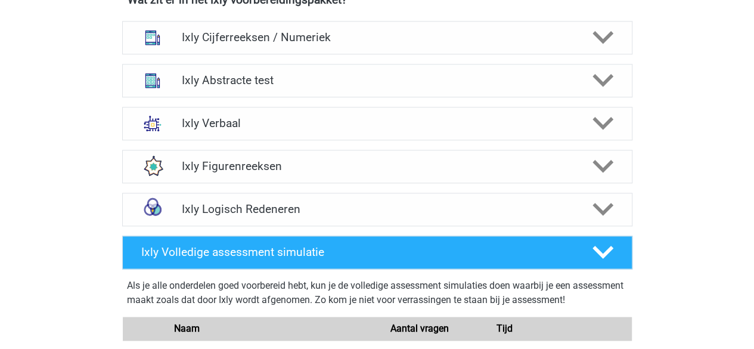
scroll to position [750, 0]
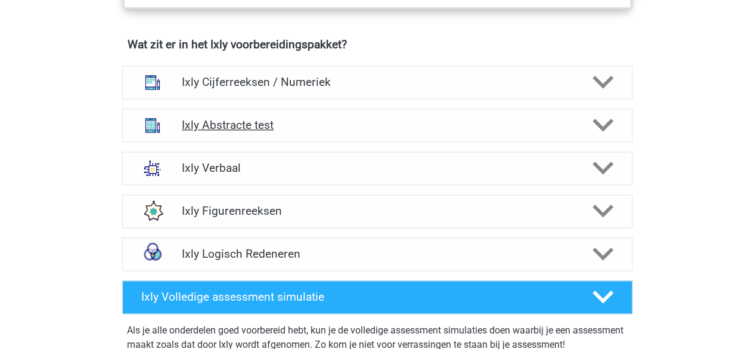
click at [238, 128] on h4 "Ixly Abstracte test" at bounding box center [377, 125] width 391 height 14
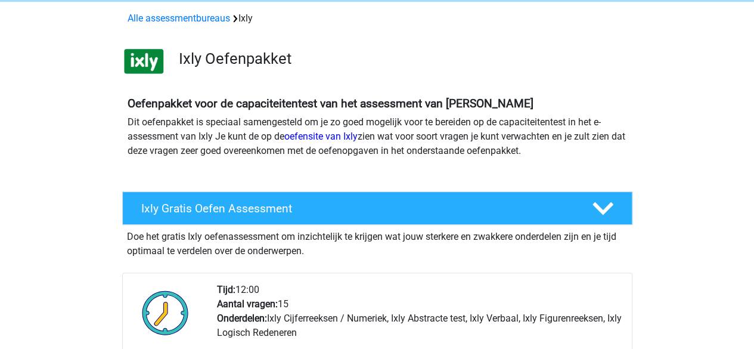
scroll to position [0, 0]
